Goal: Find specific page/section: Find specific page/section

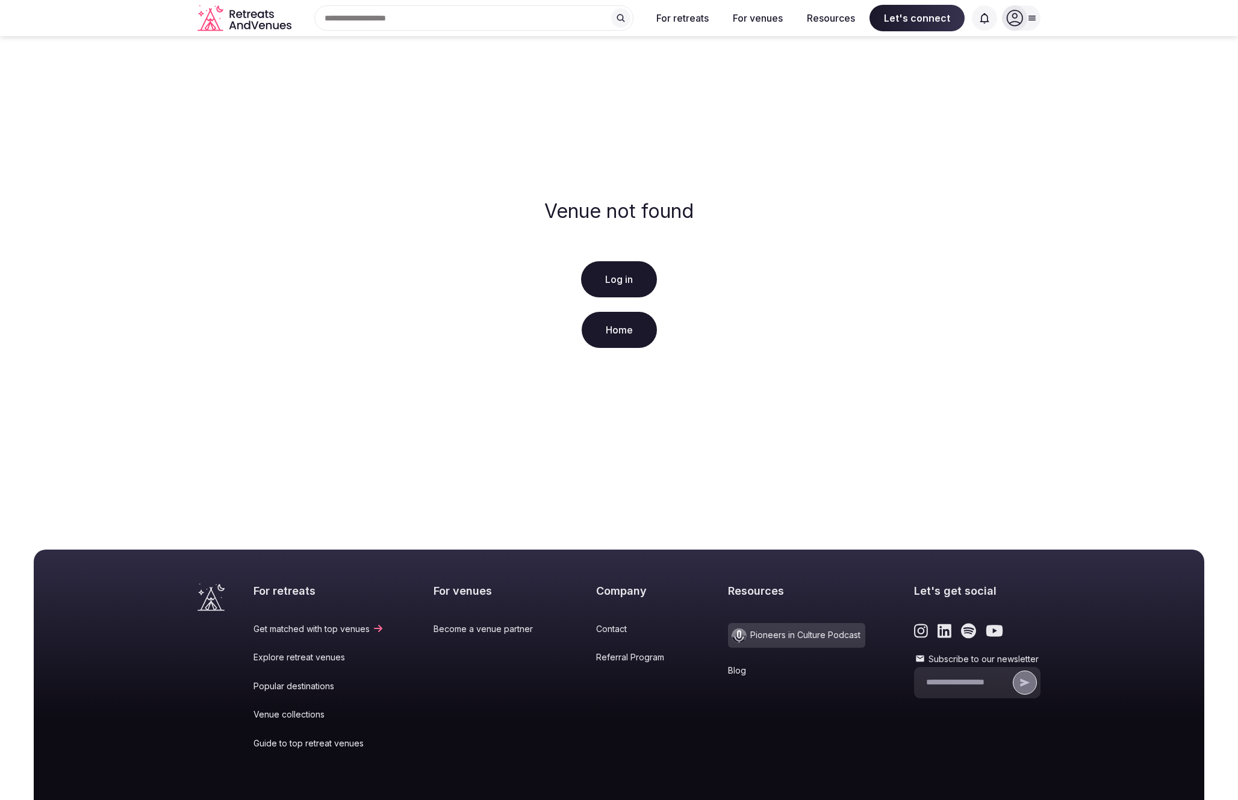
scroll to position [119, 0]
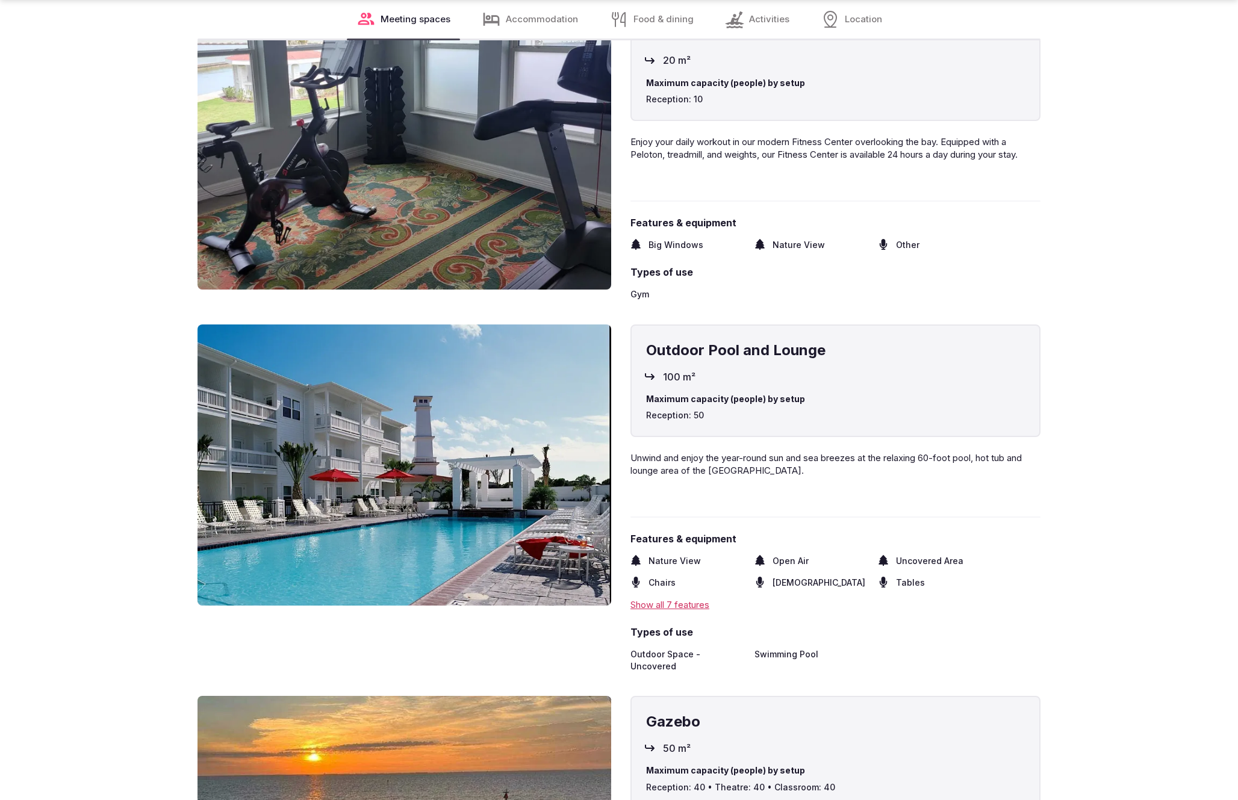
scroll to position [2979, 0]
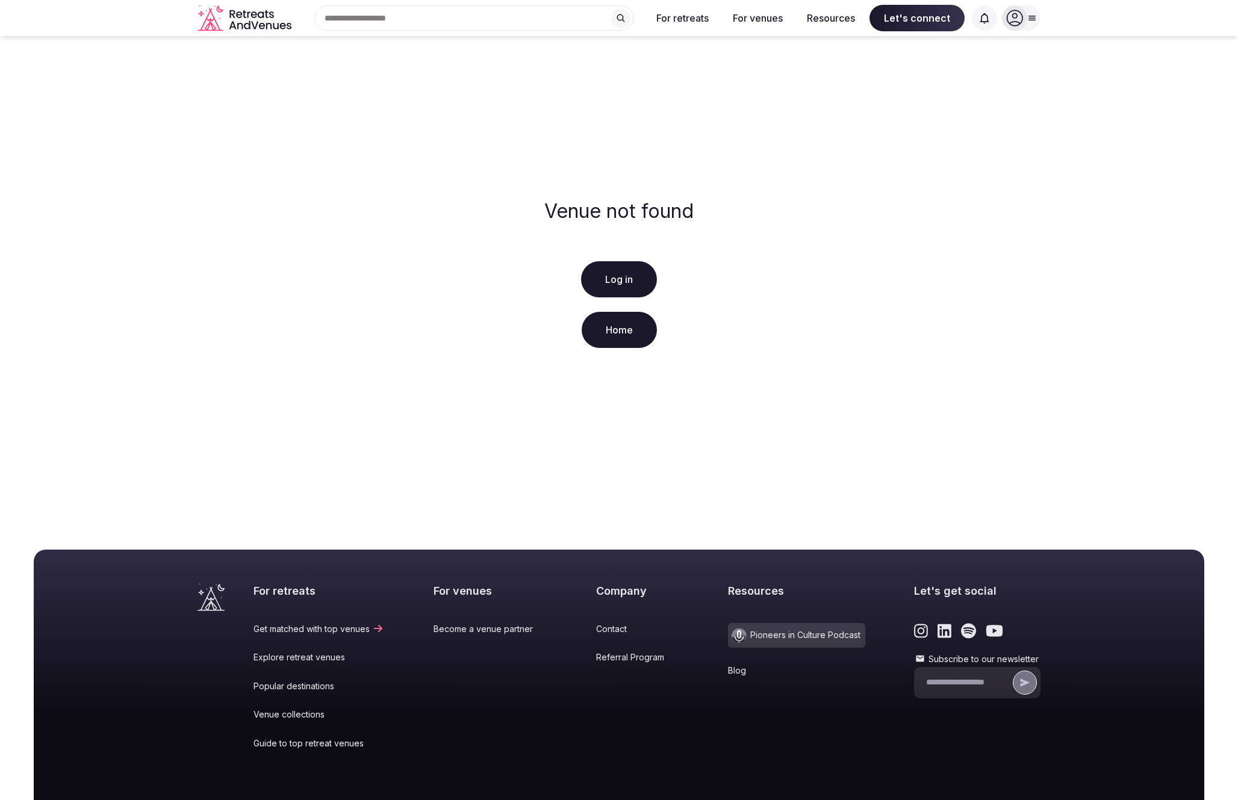
scroll to position [119, 0]
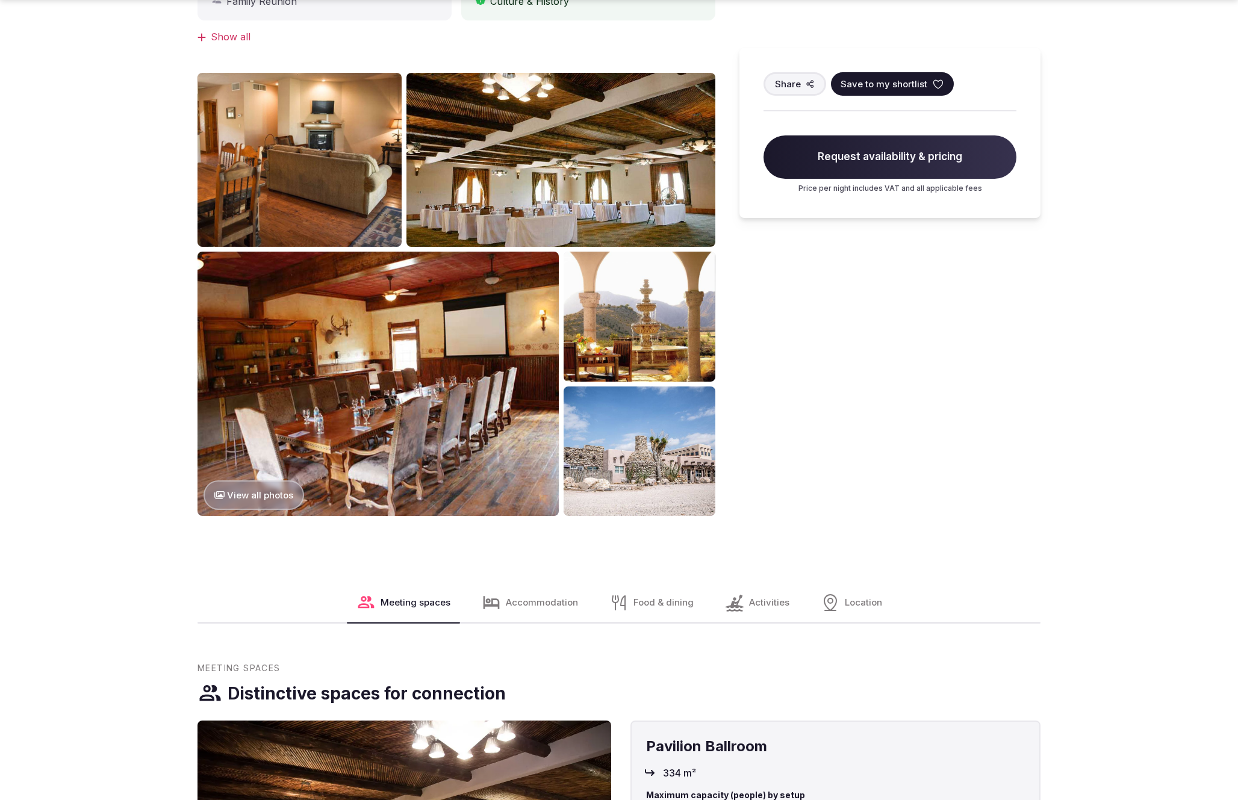
scroll to position [1477, 0]
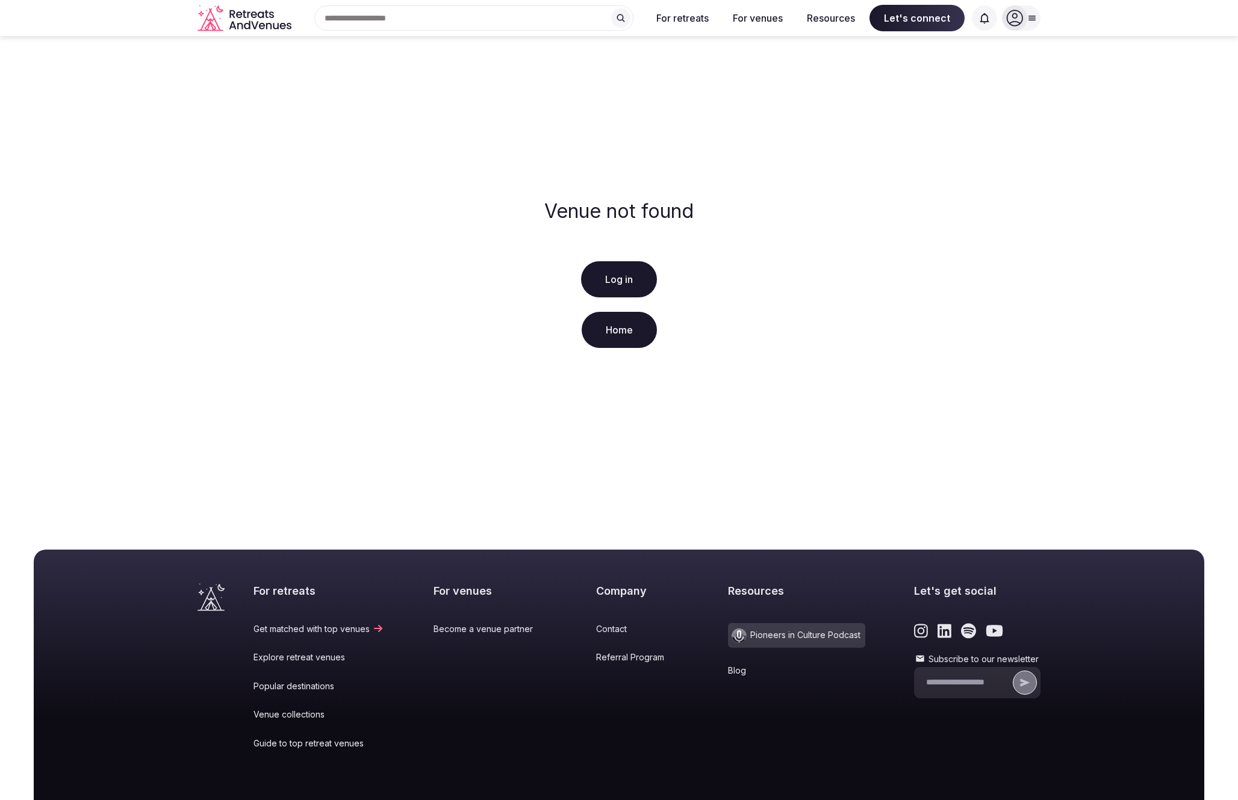
scroll to position [119, 0]
